Goal: Navigation & Orientation: Find specific page/section

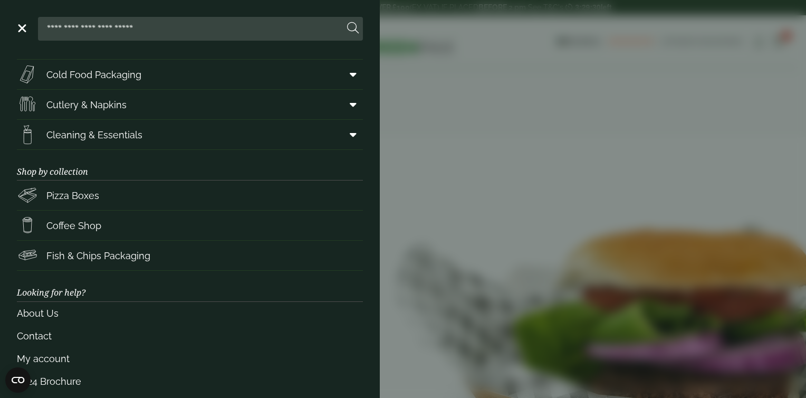
scroll to position [124, 0]
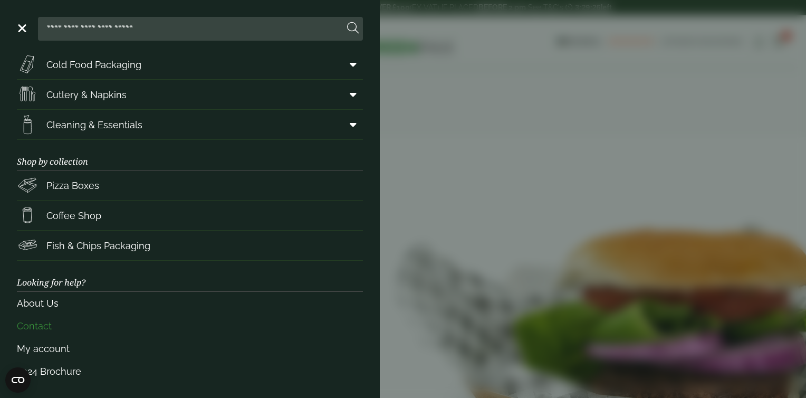
click at [42, 320] on link "Contact" at bounding box center [190, 325] width 346 height 23
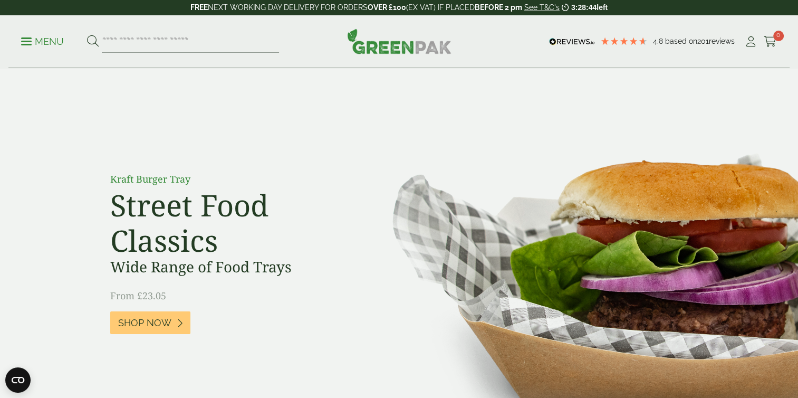
click at [24, 43] on link "Menu" at bounding box center [42, 40] width 43 height 11
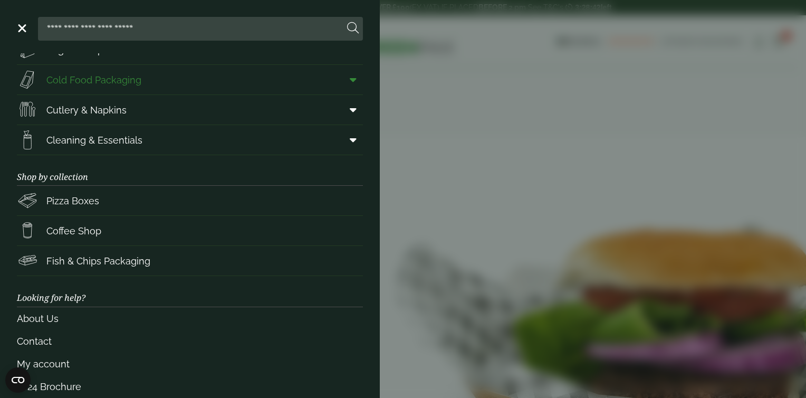
scroll to position [124, 0]
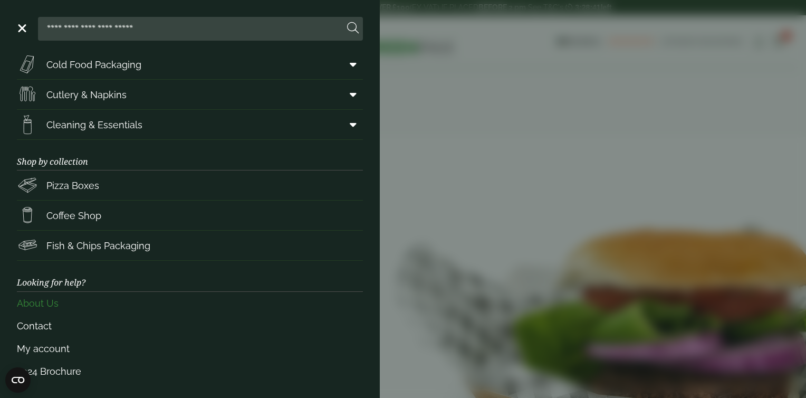
click at [53, 304] on link "About Us" at bounding box center [190, 303] width 346 height 23
